Goal: Information Seeking & Learning: Learn about a topic

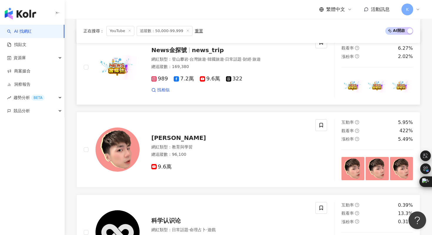
scroll to position [795, 0]
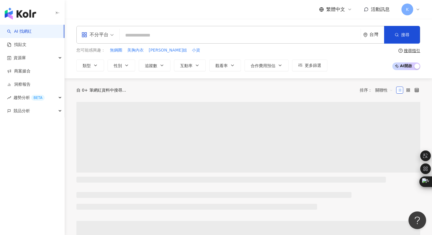
click at [158, 54] on div "您可能感興趣： 無鋼圈 美胸內衣 [PERSON_NAME]姐 小資 類型 性別 追蹤數 互動率 觀看率 合作費用預估 更多篩選" at bounding box center [201, 59] width 251 height 24
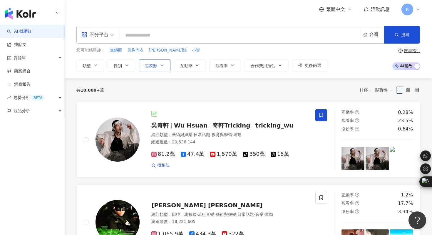
click at [156, 64] on span "追蹤數" at bounding box center [151, 65] width 12 height 5
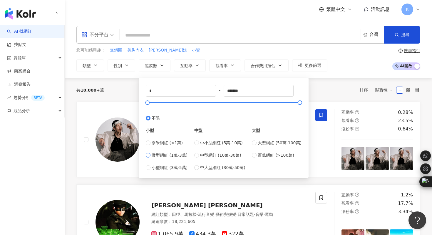
click at [158, 153] on span "微型網紅 (1萬-3萬)" at bounding box center [170, 155] width 36 height 6
type input "*****"
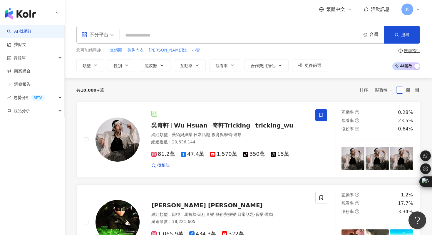
click at [349, 71] on div "不分平台 台灣 搜尋 您可能感興趣： 無鋼圈 美胸內衣 佩雯姐 小資 類型 性別 追蹤數 互動率 觀看率 合作費用預估 更多篩選 ***** - ***** …" at bounding box center [249, 48] width 368 height 59
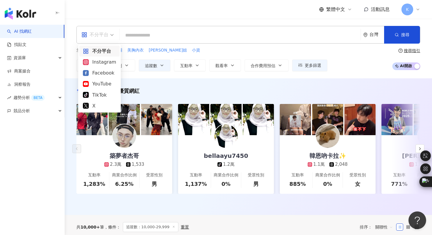
click at [100, 37] on div "不分平台" at bounding box center [94, 34] width 27 height 9
click at [100, 59] on div "Instagram" at bounding box center [99, 61] width 33 height 7
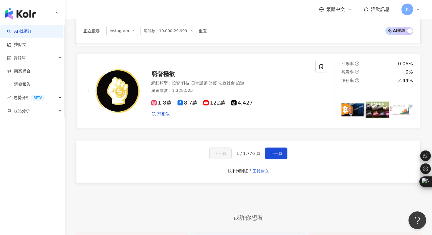
scroll to position [1211, 0]
click at [274, 151] on span "下一頁" at bounding box center [276, 153] width 12 height 5
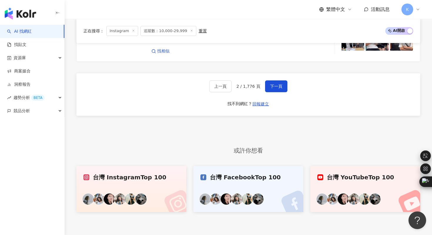
scroll to position [1228, 0]
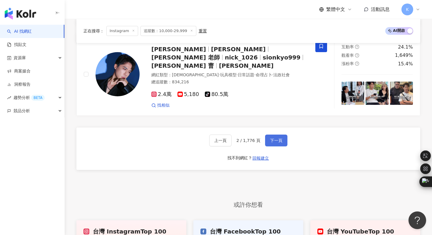
click at [272, 138] on span "下一頁" at bounding box center [276, 140] width 12 height 5
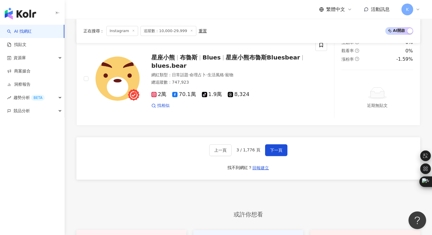
scroll to position [1089, 0]
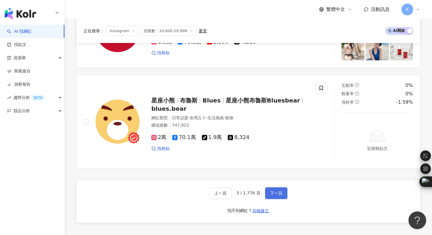
click at [277, 198] on button "下一頁" at bounding box center [276, 193] width 22 height 12
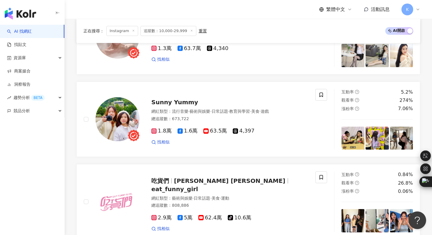
scroll to position [837, 0]
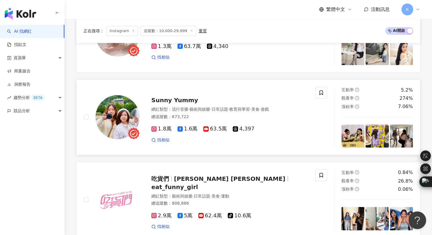
click at [115, 123] on img at bounding box center [118, 117] width 44 height 44
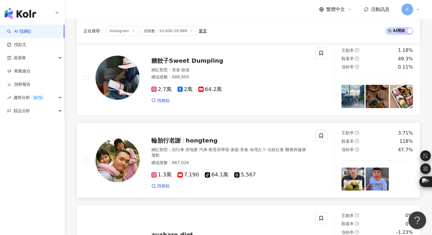
scroll to position [447, 0]
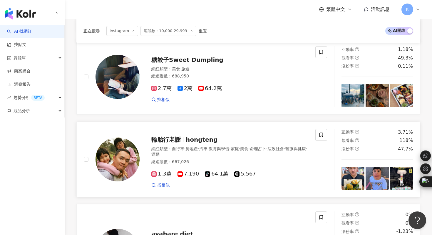
click at [125, 161] on img at bounding box center [118, 159] width 44 height 44
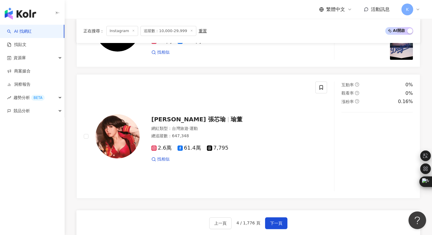
scroll to position [1129, 0]
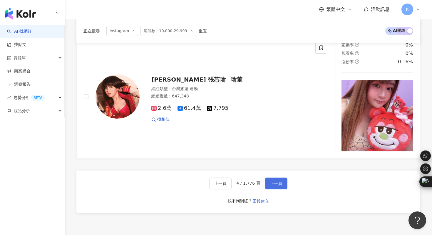
click at [281, 181] on span "下一頁" at bounding box center [276, 183] width 12 height 5
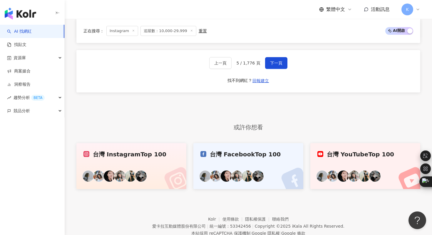
scroll to position [1261, 0]
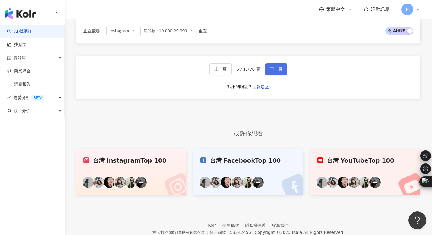
click at [277, 71] on button "下一頁" at bounding box center [276, 69] width 22 height 12
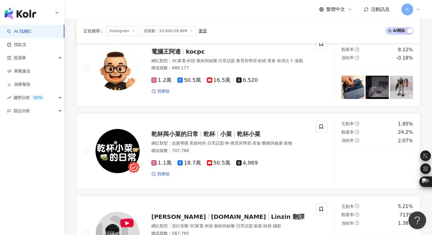
scroll to position [968, 0]
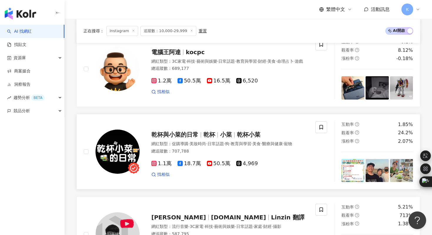
click at [111, 159] on img at bounding box center [118, 151] width 44 height 44
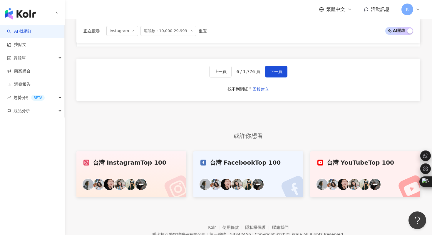
scroll to position [1188, 0]
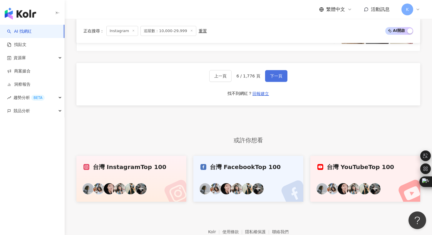
click at [281, 73] on button "下一頁" at bounding box center [276, 76] width 22 height 12
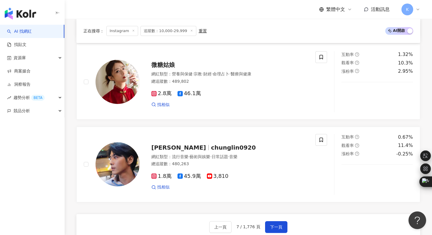
scroll to position [1096, 0]
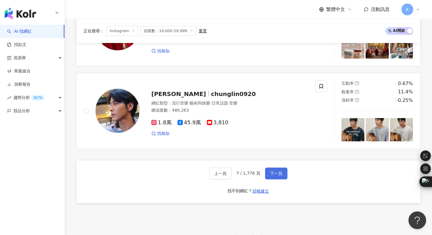
click at [275, 171] on button "下一頁" at bounding box center [276, 173] width 22 height 12
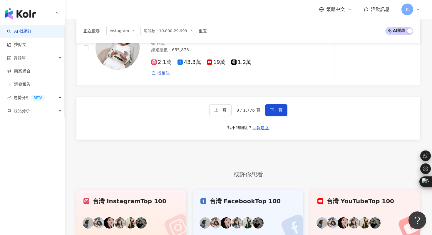
scroll to position [1222, 0]
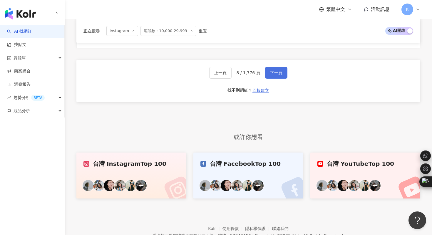
click at [277, 70] on span "下一頁" at bounding box center [276, 72] width 12 height 5
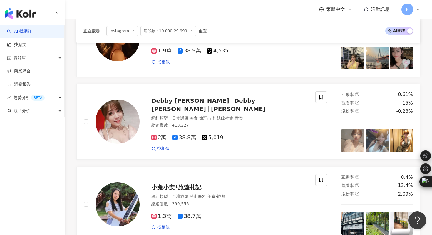
scroll to position [1065, 0]
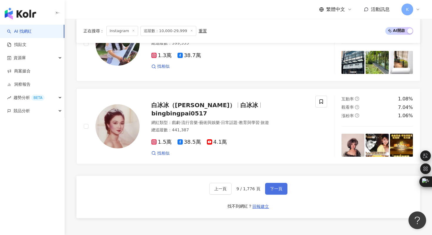
click at [275, 186] on span "下一頁" at bounding box center [276, 188] width 12 height 5
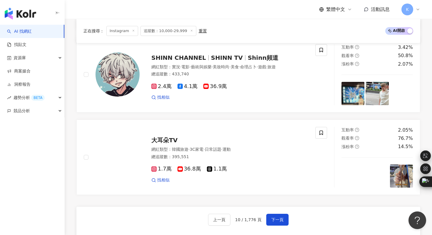
scroll to position [1143, 0]
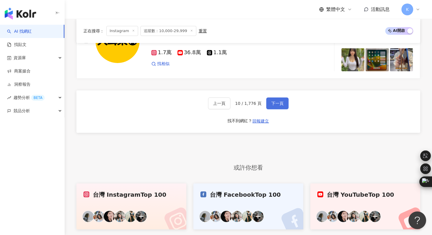
click at [280, 108] on button "下一頁" at bounding box center [277, 103] width 22 height 12
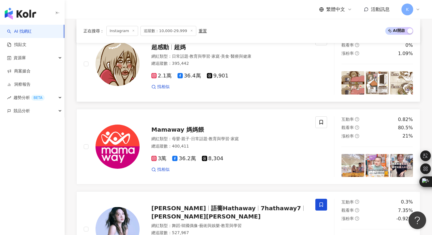
scroll to position [801, 0]
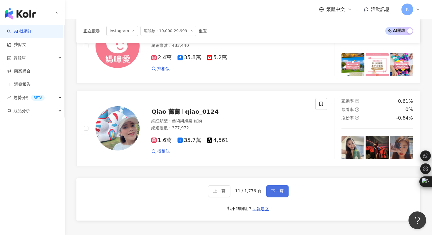
click at [275, 193] on span "下一頁" at bounding box center [277, 190] width 12 height 5
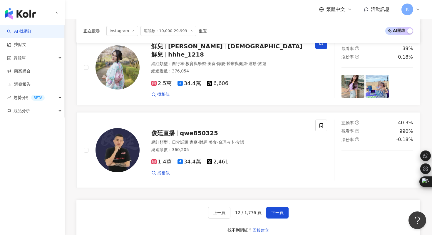
scroll to position [1086, 0]
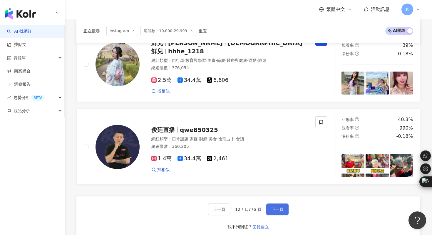
click at [275, 207] on span "下一頁" at bounding box center [277, 209] width 12 height 5
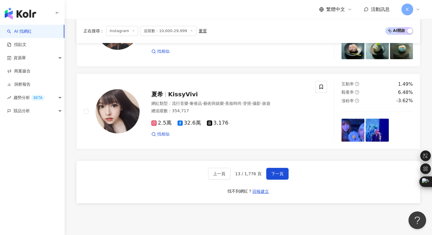
scroll to position [1075, 0]
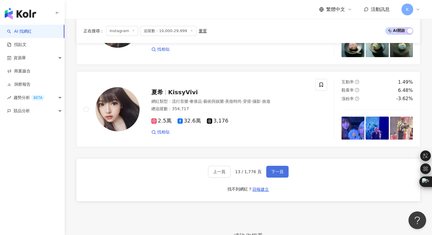
click at [283, 171] on button "下一頁" at bounding box center [277, 172] width 22 height 12
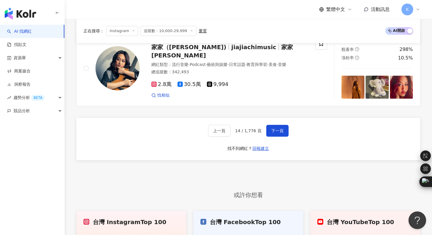
scroll to position [1131, 0]
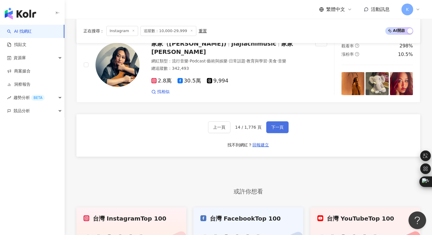
click at [283, 125] on button "下一頁" at bounding box center [277, 127] width 22 height 12
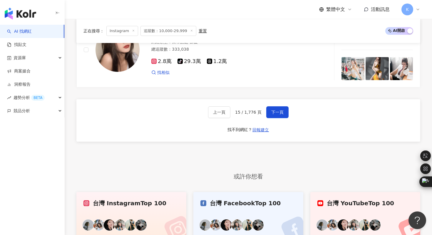
scroll to position [1139, 0]
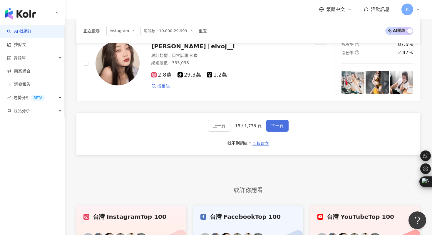
click at [276, 121] on button "下一頁" at bounding box center [277, 126] width 22 height 12
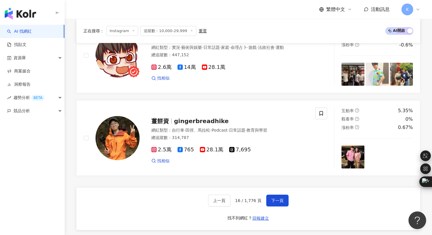
scroll to position [1156, 0]
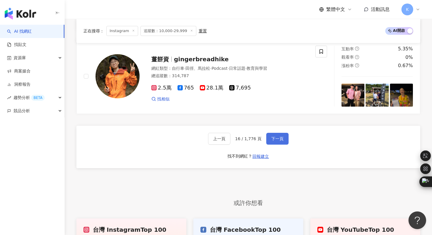
click at [275, 138] on span "下一頁" at bounding box center [277, 138] width 12 height 5
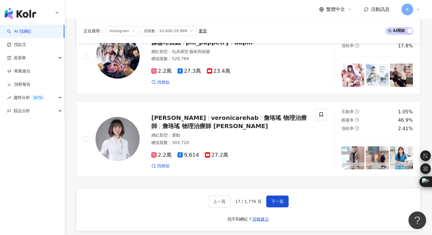
scroll to position [1058, 0]
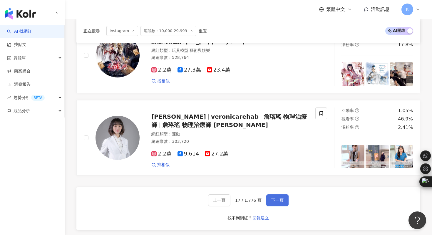
click at [278, 199] on span "下一頁" at bounding box center [277, 200] width 12 height 5
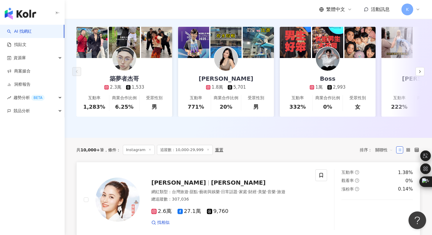
scroll to position [0, 0]
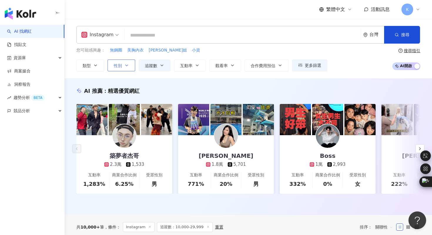
click at [124, 66] on icon "button" at bounding box center [126, 65] width 5 height 5
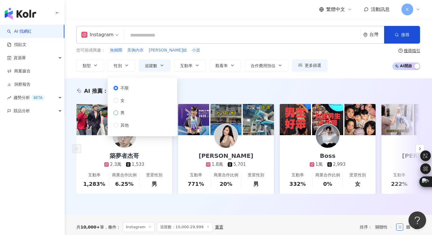
click at [121, 113] on span "男" at bounding box center [122, 112] width 9 height 6
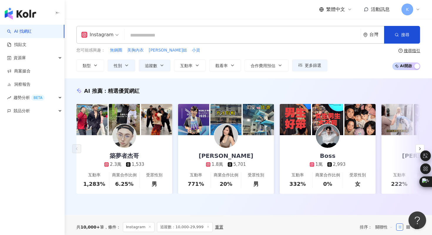
click at [200, 84] on div "AI 推薦 ： 精選優質網紅 築夢者杰哥 2.3萬 1,533 互動率 1,283% 商業合作比例 6.25% 受眾性別 男 林玉心 Serina 1.8萬 …" at bounding box center [249, 146] width 368 height 136
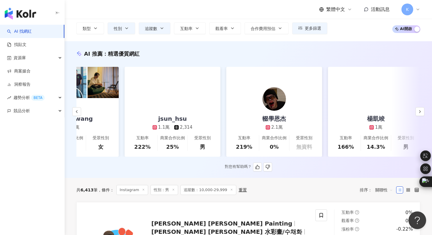
scroll to position [0, 790]
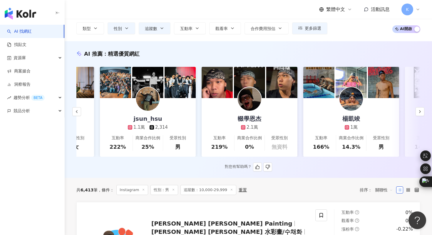
click at [170, 95] on img at bounding box center [180, 82] width 31 height 31
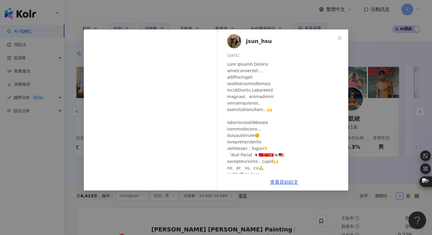
click at [336, 38] on span "Close" at bounding box center [340, 38] width 12 height 5
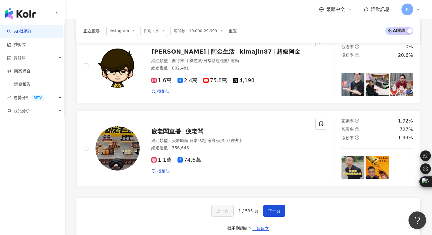
scroll to position [1127, 0]
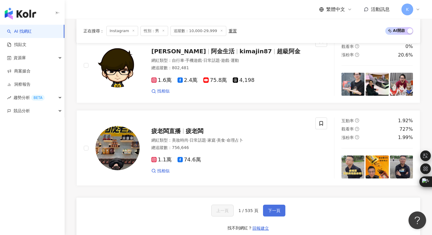
click at [276, 204] on button "下一頁" at bounding box center [274, 210] width 22 height 12
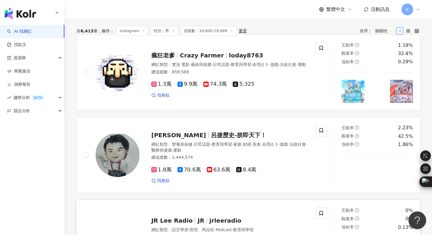
scroll to position [147, 0]
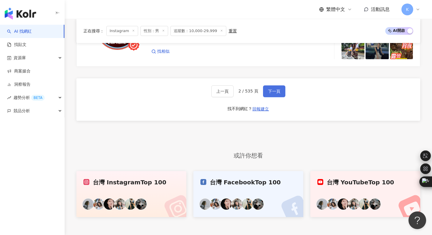
click at [276, 88] on button "下一頁" at bounding box center [274, 91] width 22 height 12
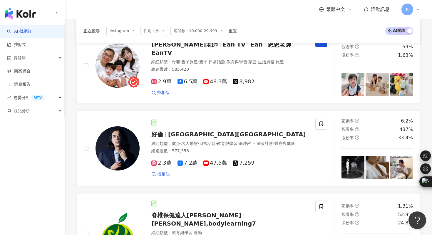
scroll to position [517, 0]
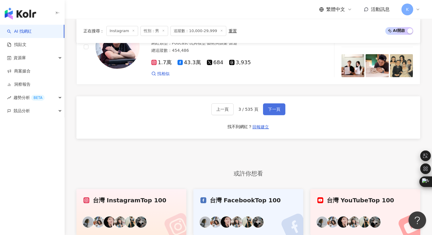
click at [276, 107] on span "下一頁" at bounding box center [274, 109] width 12 height 5
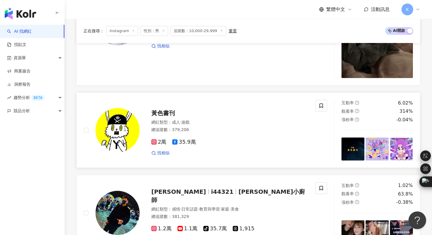
scroll to position [1041, 0]
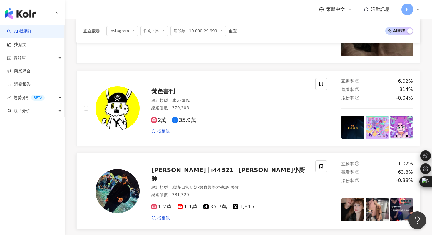
click at [125, 193] on img at bounding box center [118, 191] width 44 height 44
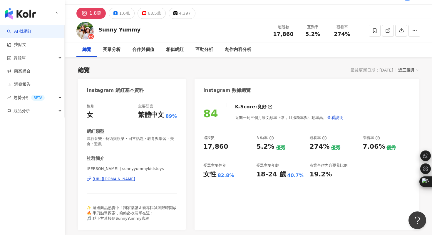
click at [125, 179] on div "https://www.instagram.com/sunnyyummykidstoys/" at bounding box center [114, 178] width 43 height 5
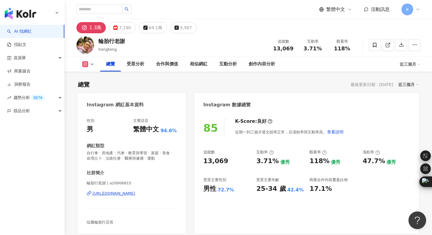
click at [135, 194] on div "https://www.instagram.com/a20006815/" at bounding box center [114, 193] width 43 height 5
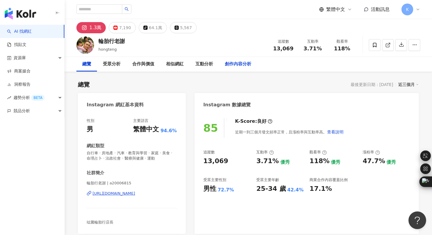
click at [230, 61] on div "創作內容分析" at bounding box center [238, 64] width 26 height 7
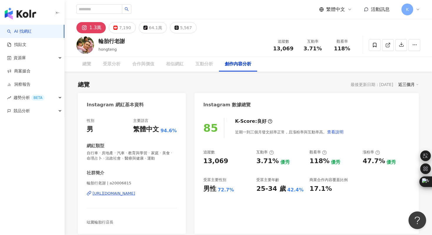
scroll to position [1663, 0]
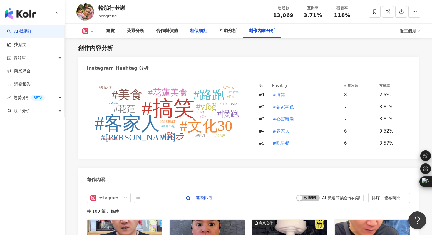
click at [210, 27] on div "相似網紅" at bounding box center [198, 31] width 29 height 15
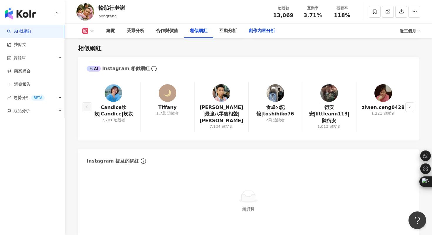
click at [267, 29] on div "創作內容分析" at bounding box center [262, 30] width 26 height 7
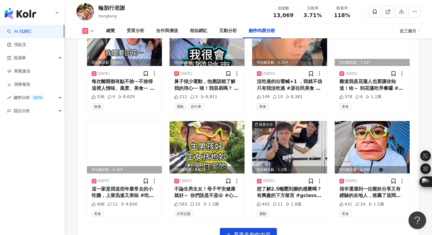
scroll to position [1979, 0]
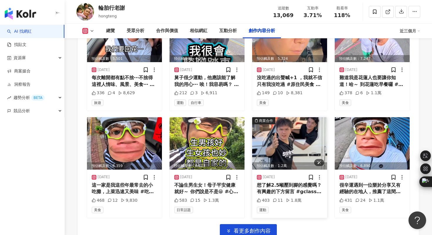
click at [289, 145] on img at bounding box center [289, 143] width 75 height 52
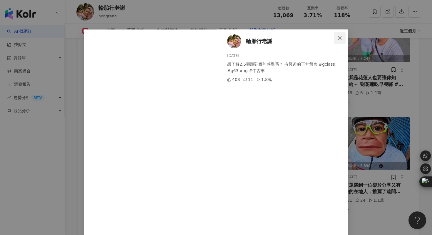
click at [342, 38] on icon "close" at bounding box center [340, 38] width 5 height 5
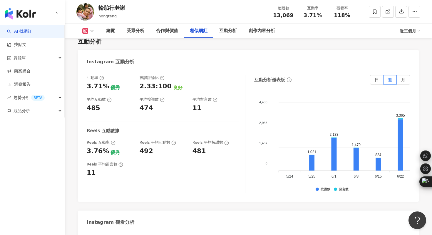
scroll to position [1115, 0]
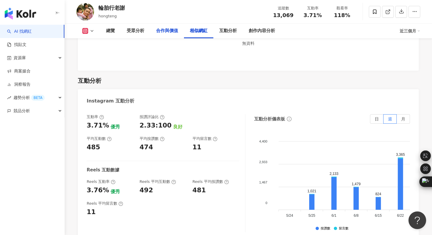
click at [179, 30] on div "合作與價值" at bounding box center [167, 31] width 34 height 15
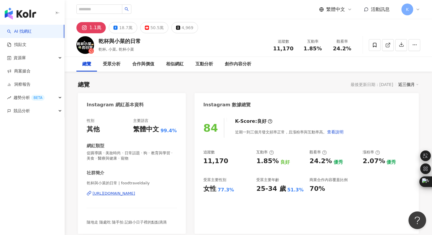
click at [133, 194] on div "[URL][DOMAIN_NAME]" at bounding box center [114, 193] width 43 height 5
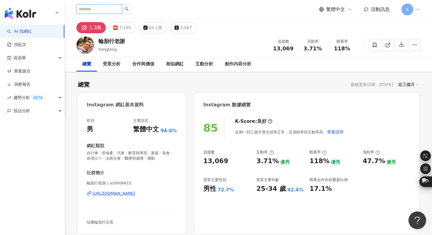
click at [96, 8] on input "search" at bounding box center [99, 8] width 46 height 9
paste input "**********"
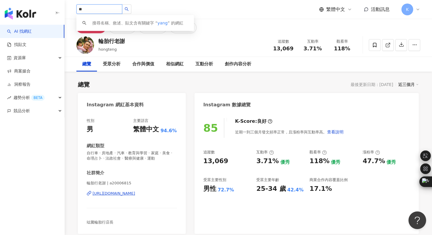
type input "*"
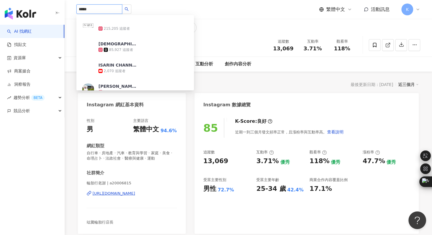
type input "******"
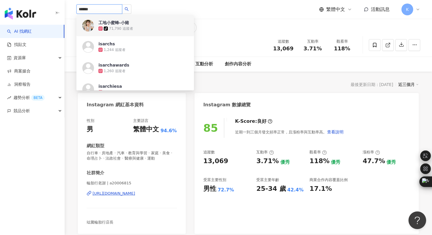
click at [126, 24] on div "工地小蜜蜂-小豬" at bounding box center [114, 23] width 31 height 6
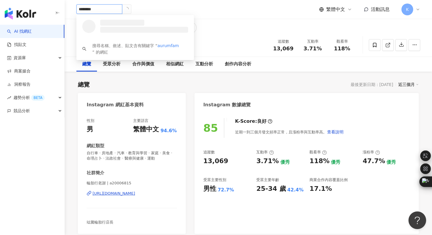
type input "*********"
click at [89, 26] on img at bounding box center [88, 26] width 12 height 12
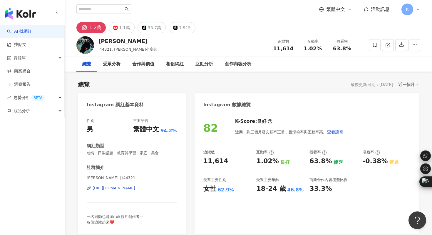
click at [128, 188] on div "[URL][DOMAIN_NAME]" at bounding box center [114, 187] width 43 height 5
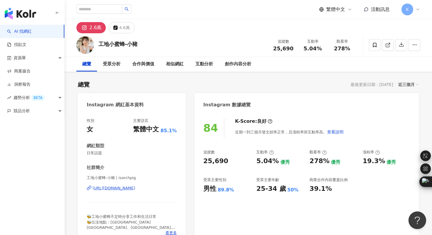
click at [126, 188] on div "[URL][DOMAIN_NAME]" at bounding box center [114, 187] width 43 height 5
click at [100, 9] on input "search" at bounding box center [99, 8] width 46 height 9
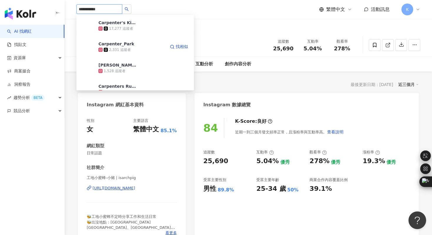
type input "**********"
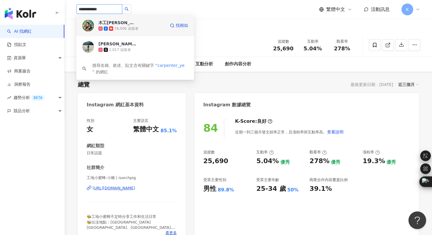
click at [91, 23] on img at bounding box center [88, 26] width 12 height 12
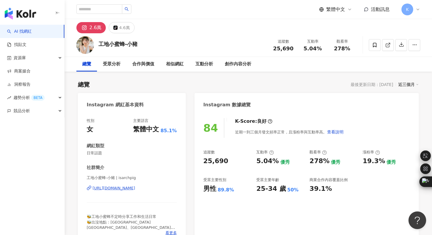
click at [235, 40] on div "工地小蜜蜂-小豬 追蹤數 25,690 互動率 5.04% 觀看率 278%" at bounding box center [249, 44] width 368 height 23
click at [101, 7] on input "search" at bounding box center [99, 8] width 46 height 9
type input "**"
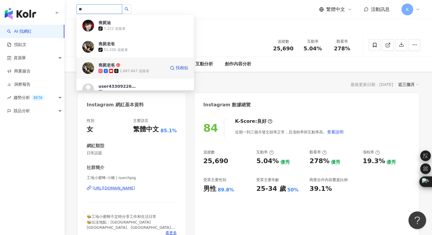
click at [87, 66] on img at bounding box center [88, 68] width 12 height 12
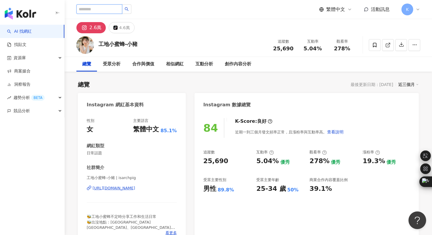
paste input "******"
type input "******"
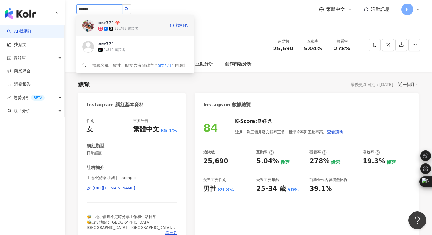
click at [90, 27] on img at bounding box center [88, 26] width 12 height 12
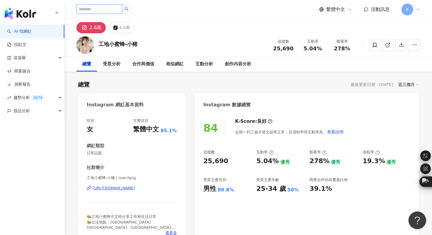
paste input "**********"
type input "**********"
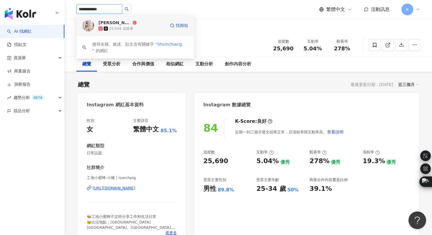
click at [88, 28] on img at bounding box center [88, 26] width 12 height 12
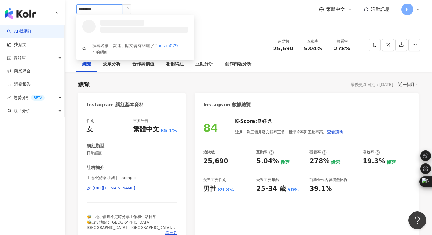
type input "*********"
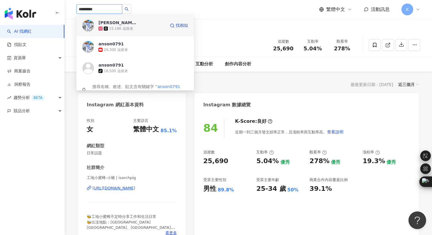
click at [85, 26] on img at bounding box center [88, 26] width 12 height 12
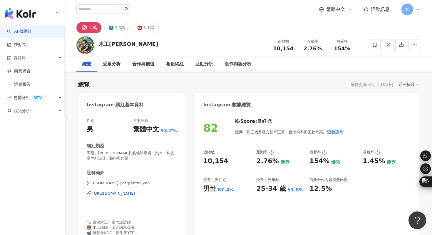
click at [135, 196] on div "[URL][DOMAIN_NAME]" at bounding box center [114, 193] width 43 height 5
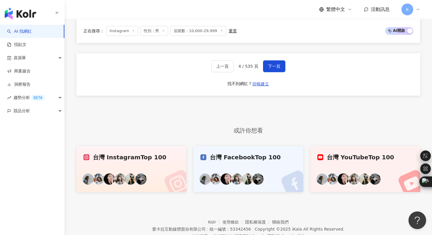
scroll to position [0, 889]
click at [267, 70] on button "下一頁" at bounding box center [274, 66] width 22 height 12
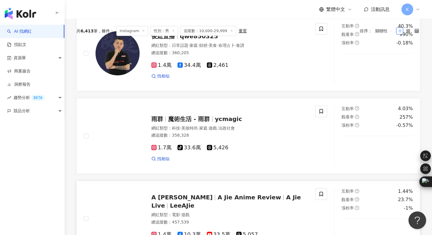
scroll to position [0, 0]
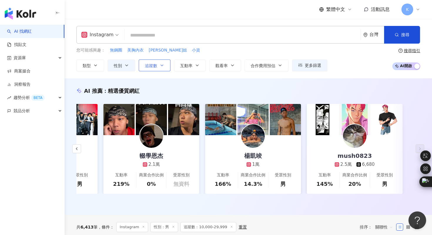
click at [158, 66] on button "追蹤數" at bounding box center [155, 65] width 32 height 12
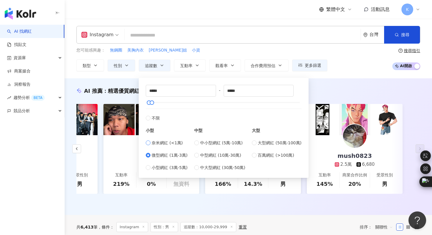
type input "*"
type input "****"
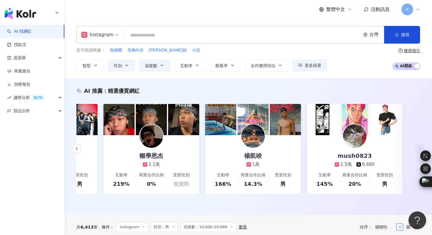
click at [323, 79] on div "AI 推薦 ： 精選優質網紅 築夢者杰哥 2.3萬 1,533 互動率 1,283% 商業合作比例 6.25% 受眾性別 男 韓恩吶卡拉✨ 1.1萬 2,04…" at bounding box center [249, 146] width 368 height 136
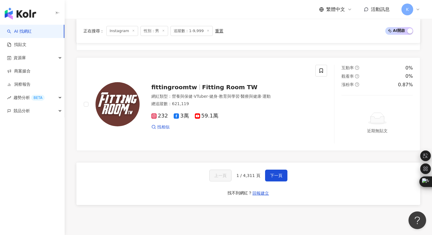
scroll to position [1190, 0]
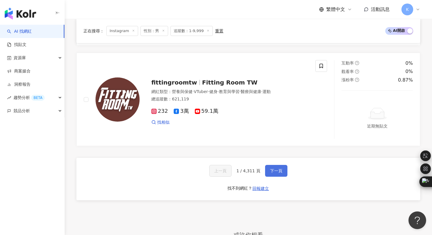
click at [274, 168] on span "下一頁" at bounding box center [276, 170] width 12 height 5
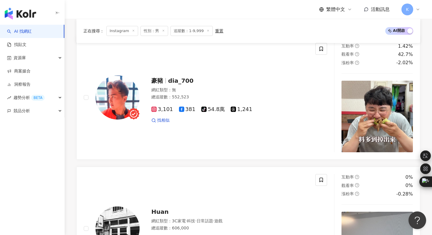
scroll to position [211, 0]
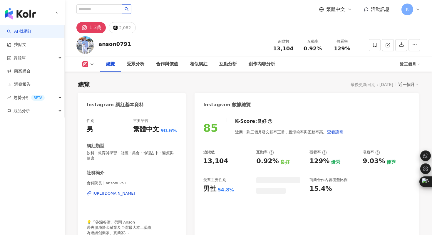
click at [135, 193] on div "[URL][DOMAIN_NAME]" at bounding box center [114, 193] width 43 height 5
click at [88, 9] on input "search" at bounding box center [99, 8] width 46 height 9
type input "*"
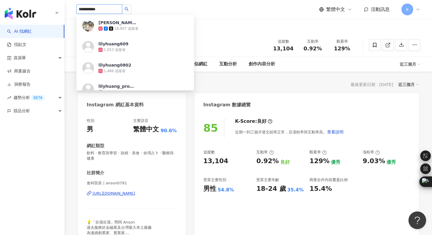
type input "**********"
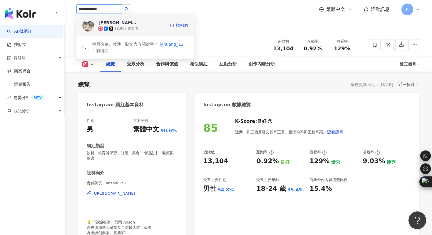
click at [89, 24] on img at bounding box center [88, 26] width 12 height 12
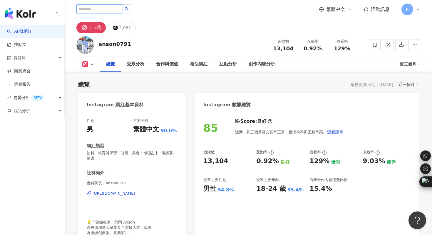
type input "*"
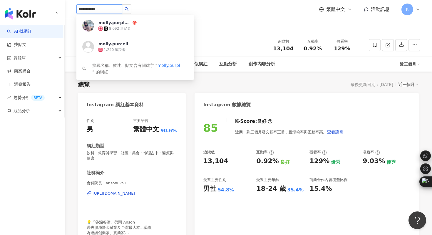
type input "**********"
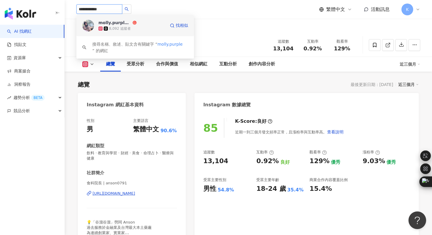
click at [124, 22] on div "molly.purple77" at bounding box center [115, 23] width 33 height 6
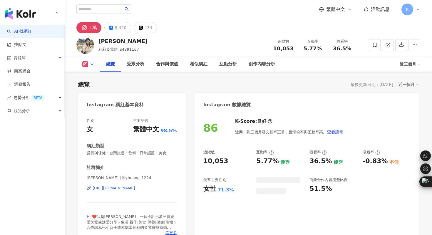
click at [135, 188] on div "https://www.instagram.com/lilyhuang_1224/" at bounding box center [114, 187] width 43 height 5
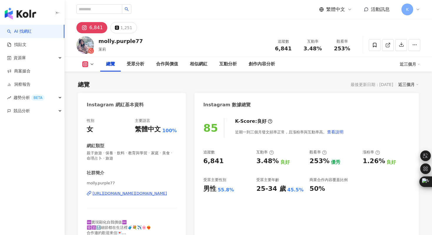
click at [143, 196] on div "[URL][DOMAIN_NAME][DOMAIN_NAME]" at bounding box center [130, 193] width 74 height 5
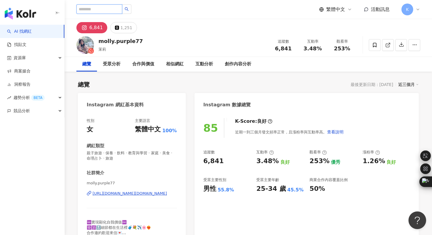
click at [105, 6] on input "search" at bounding box center [99, 8] width 46 height 9
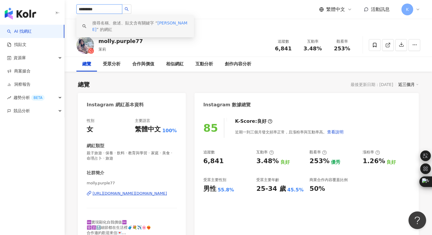
drag, startPoint x: 107, startPoint y: 8, endPoint x: 59, endPoint y: 8, distance: 48.8
click at [87, 9] on input "*********" at bounding box center [99, 8] width 46 height 9
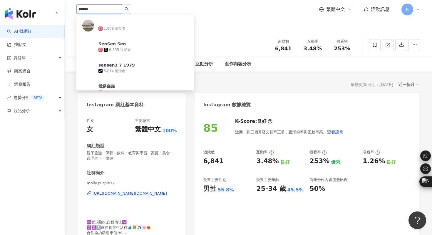
type input "*******"
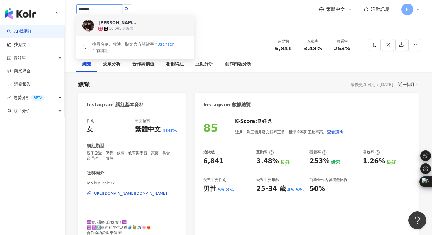
click at [88, 26] on img at bounding box center [88, 26] width 12 height 12
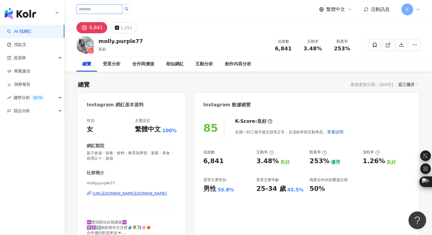
paste input "**********"
type input "**********"
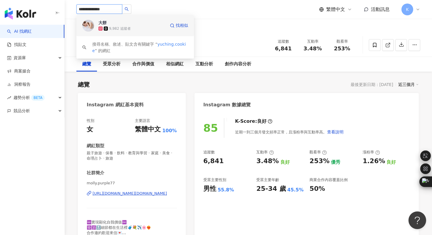
click at [88, 23] on img at bounding box center [88, 26] width 12 height 12
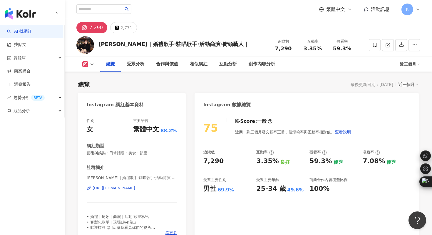
click at [135, 187] on div "https://www.instagram.com/0sensen/" at bounding box center [114, 187] width 43 height 5
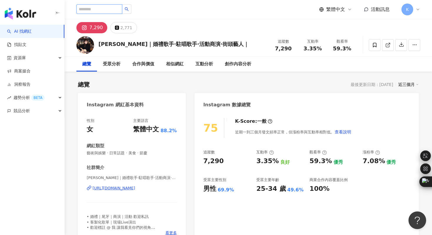
click at [97, 8] on input "search" at bounding box center [99, 8] width 46 height 9
type input "****"
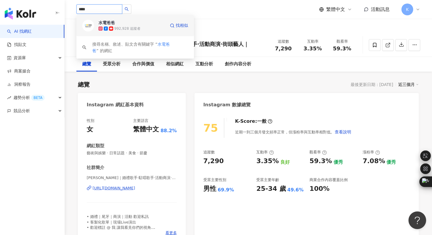
click at [87, 24] on img at bounding box center [88, 26] width 12 height 12
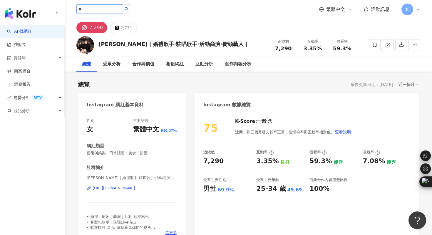
type input "*"
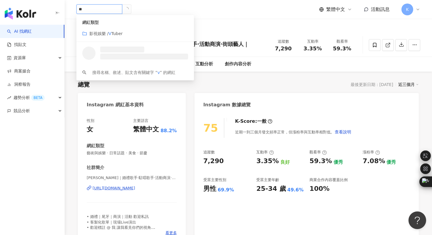
type input "*"
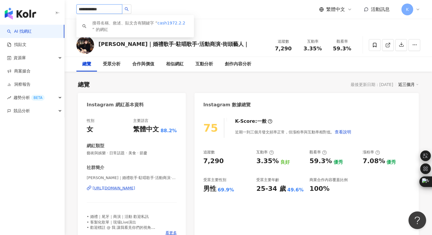
type input "**********"
drag, startPoint x: 113, startPoint y: 6, endPoint x: 58, endPoint y: 5, distance: 55.3
drag, startPoint x: 109, startPoint y: 10, endPoint x: 44, endPoint y: 9, distance: 64.4
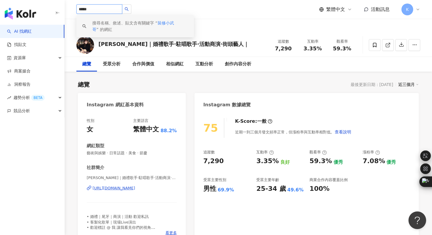
drag, startPoint x: 105, startPoint y: 10, endPoint x: 54, endPoint y: 9, distance: 50.3
click at [104, 9] on input "*****" at bounding box center [99, 8] width 46 height 9
type input "*****"
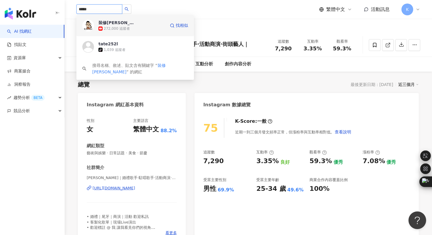
click at [89, 25] on img at bounding box center [88, 26] width 12 height 12
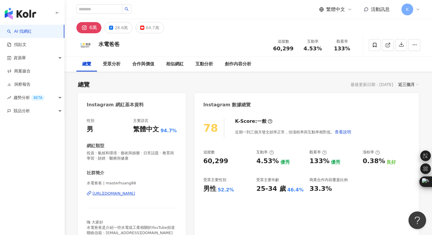
click at [130, 193] on div "https://www.instagram.com/masterhuang88/" at bounding box center [114, 193] width 43 height 5
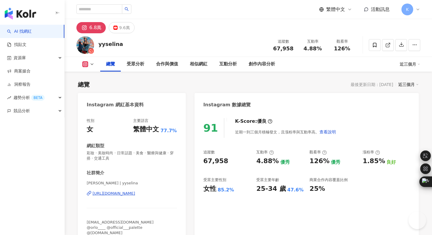
type input "**********"
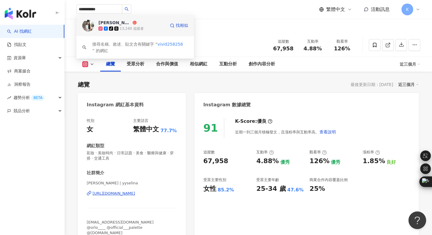
click at [86, 23] on img at bounding box center [88, 26] width 12 height 12
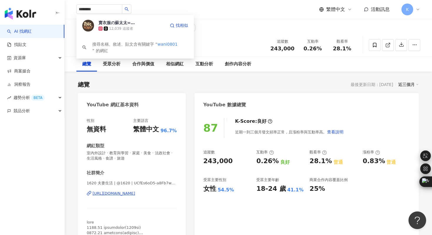
click at [89, 28] on img at bounding box center [88, 26] width 12 height 12
